Goal: Task Accomplishment & Management: Complete application form

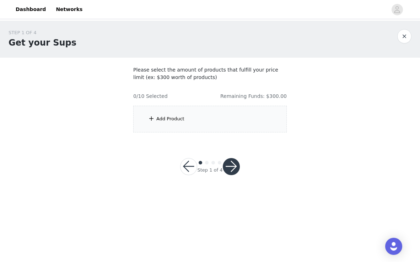
click at [197, 114] on div "Add Product" at bounding box center [210, 119] width 154 height 27
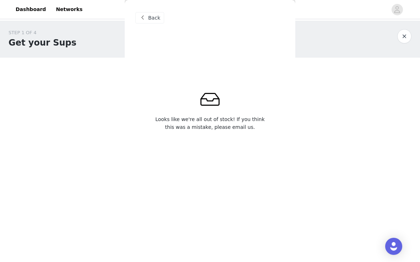
click at [151, 17] on span "Back" at bounding box center [154, 17] width 12 height 7
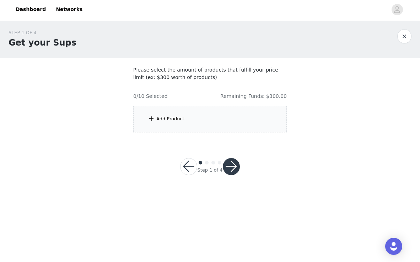
click at [400, 40] on button "button" at bounding box center [404, 36] width 14 height 14
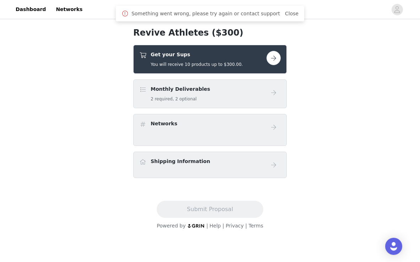
click at [274, 52] on button "button" at bounding box center [274, 58] width 14 height 14
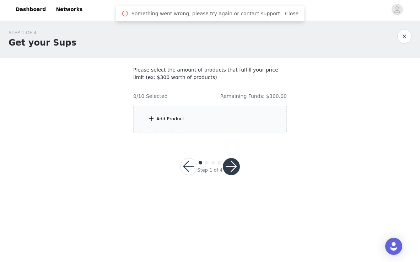
click at [232, 133] on section "Please select the amount of products that fulfill your price limit (ex: $300 wo…" at bounding box center [210, 99] width 171 height 83
click at [232, 125] on div "Add Product" at bounding box center [210, 119] width 154 height 27
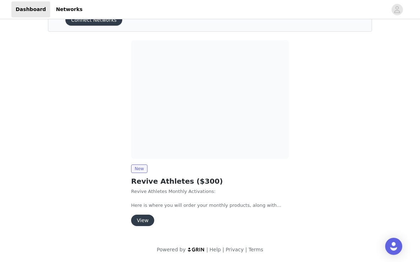
scroll to position [40, 0]
click at [147, 219] on button "View" at bounding box center [142, 219] width 23 height 11
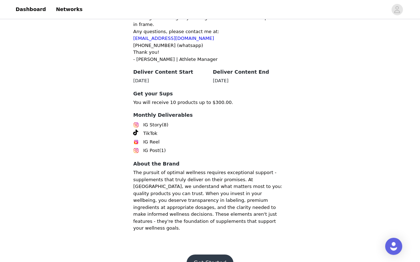
scroll to position [123, 0]
click at [220, 254] on button "Get Started" at bounding box center [210, 262] width 47 height 17
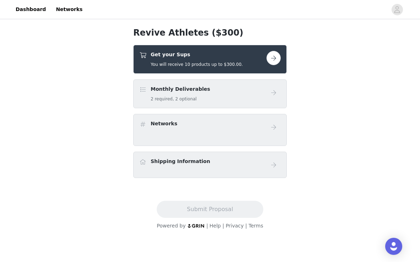
click at [274, 53] on button "button" at bounding box center [274, 58] width 14 height 14
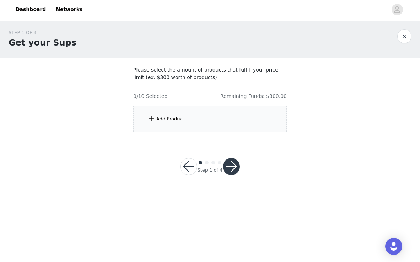
click at [240, 128] on div "Add Product" at bounding box center [210, 119] width 154 height 27
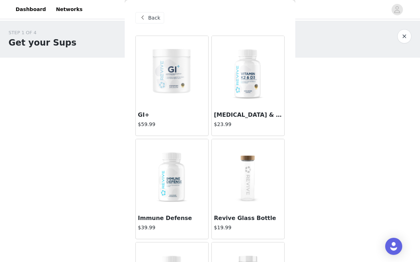
click at [175, 118] on h3 "GI+" at bounding box center [172, 115] width 68 height 9
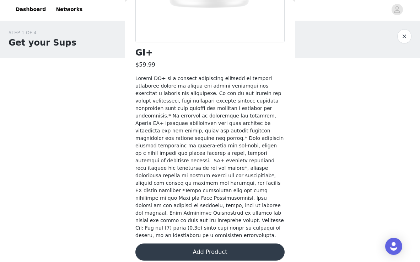
scroll to position [153, 0]
click at [194, 250] on button "Add Product" at bounding box center [209, 251] width 149 height 17
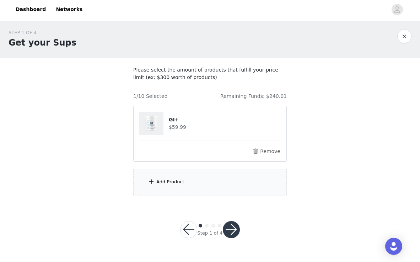
click at [236, 229] on button "button" at bounding box center [231, 229] width 17 height 17
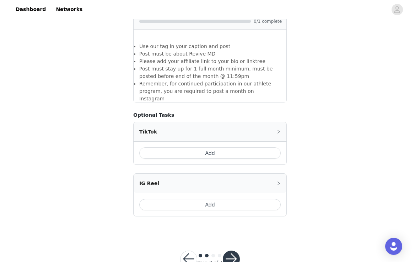
scroll to position [325, 0]
click at [233, 251] on button "button" at bounding box center [231, 259] width 17 height 17
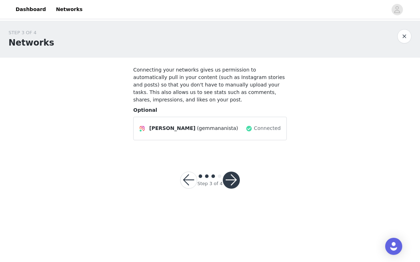
click at [233, 180] on button "button" at bounding box center [231, 179] width 17 height 17
